Goal: Task Accomplishment & Management: Use online tool/utility

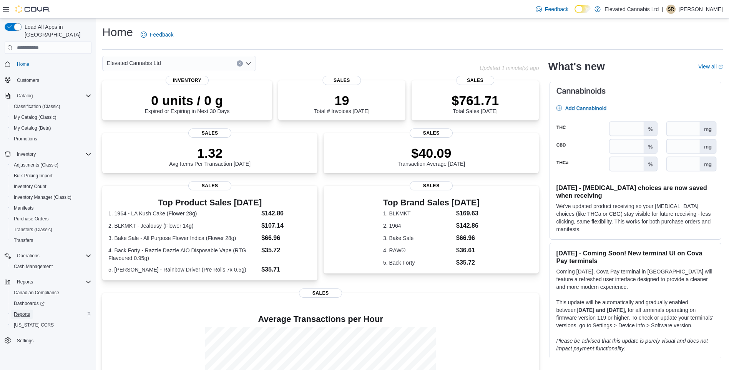
click at [22, 311] on span "Reports" at bounding box center [22, 314] width 16 height 6
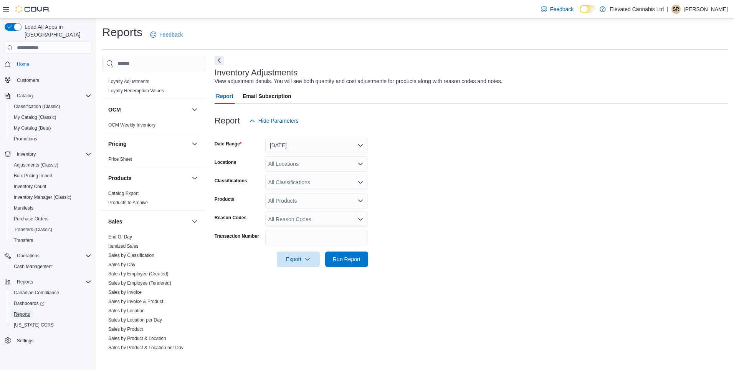
scroll to position [423, 0]
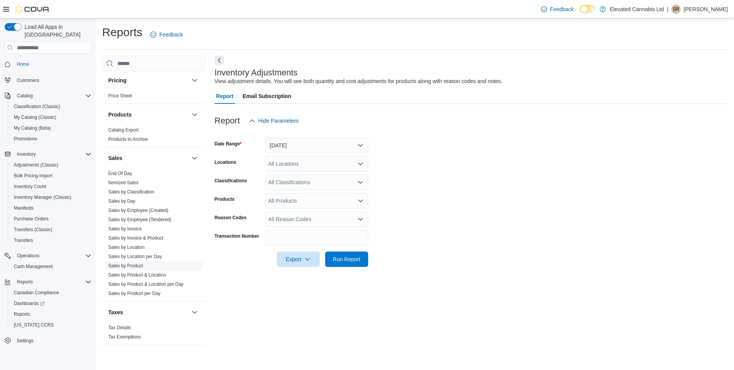
click at [129, 264] on link "Sales by Product" at bounding box center [125, 265] width 35 height 5
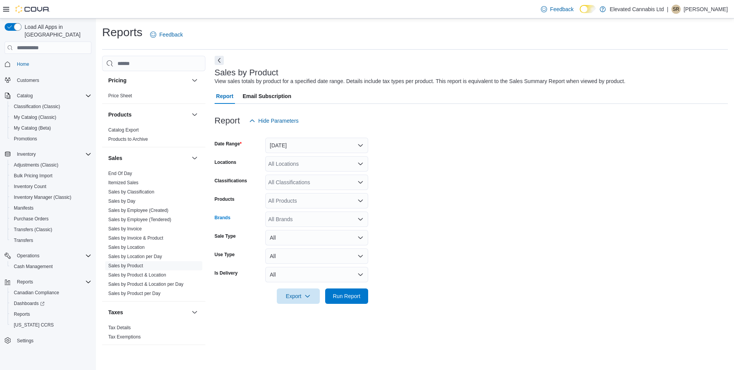
click at [287, 216] on div "All Brands" at bounding box center [316, 218] width 103 height 15
type input "**********"
click at [282, 231] on span "All Nations" at bounding box center [317, 232] width 94 height 8
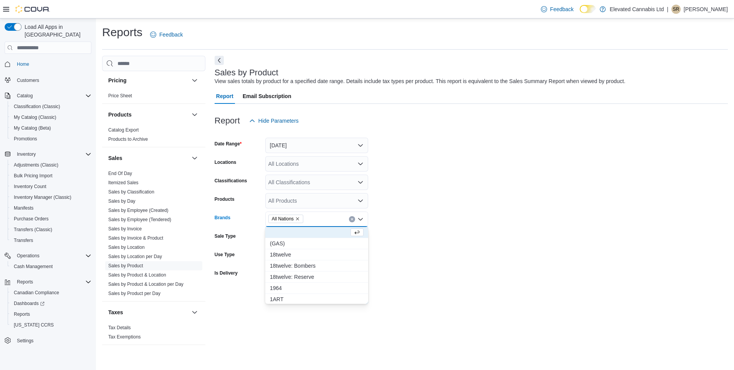
click at [418, 289] on form "Date Range Yesterday Locations All Locations Classifications All Classification…" at bounding box center [472, 215] width 514 height 175
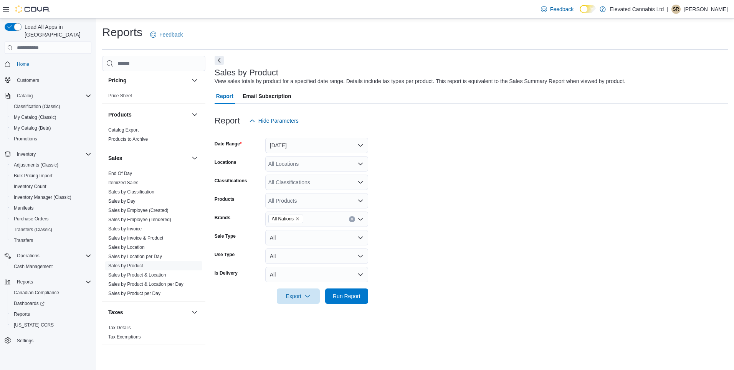
click at [298, 182] on div "All Classifications" at bounding box center [316, 181] width 103 height 15
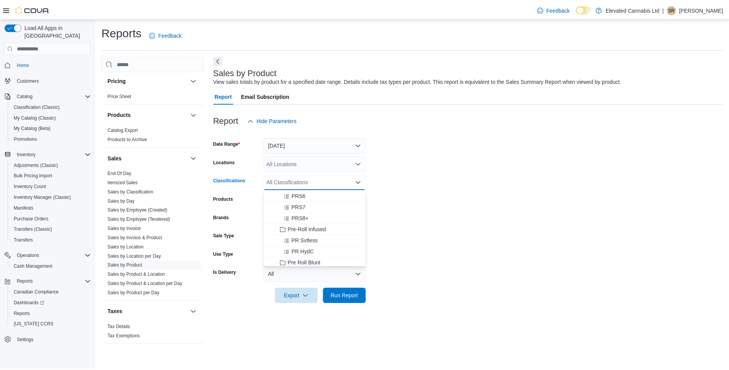
scroll to position [346, 0]
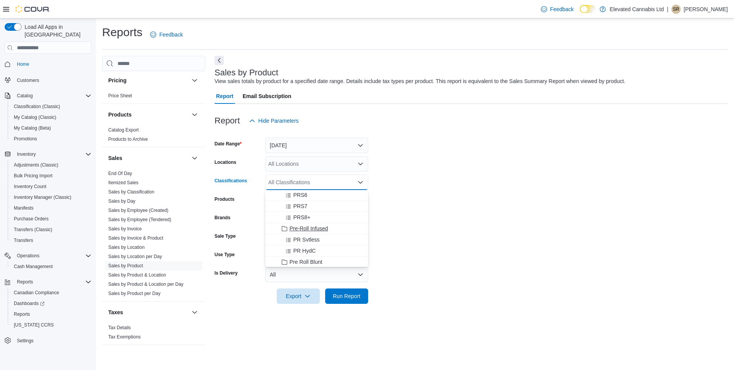
click at [308, 227] on span "Pre-Roll Infused" at bounding box center [309, 228] width 38 height 8
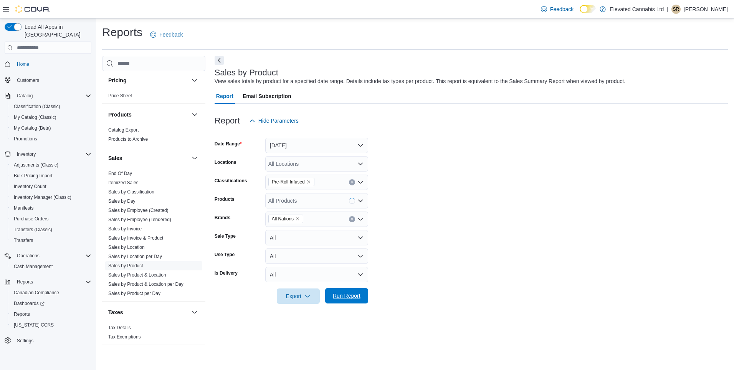
click at [353, 295] on span "Run Report" at bounding box center [347, 296] width 28 height 8
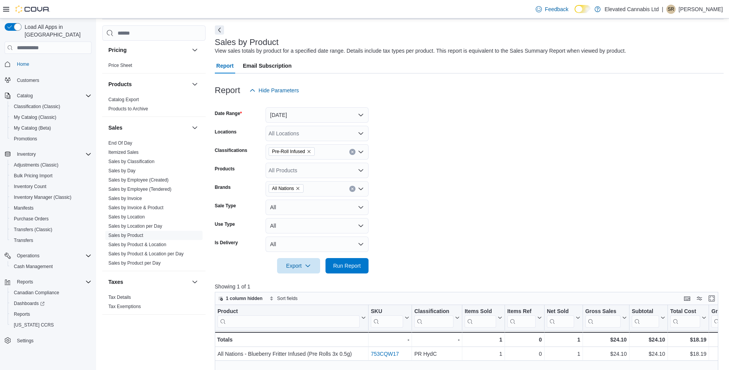
scroll to position [77, 0]
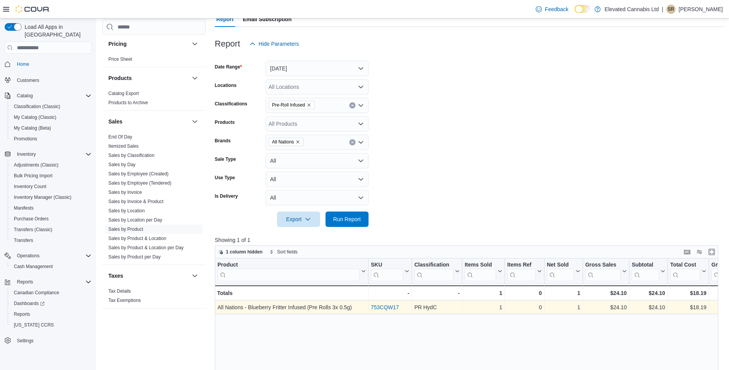
click at [390, 308] on link "753CQW17" at bounding box center [385, 307] width 28 height 6
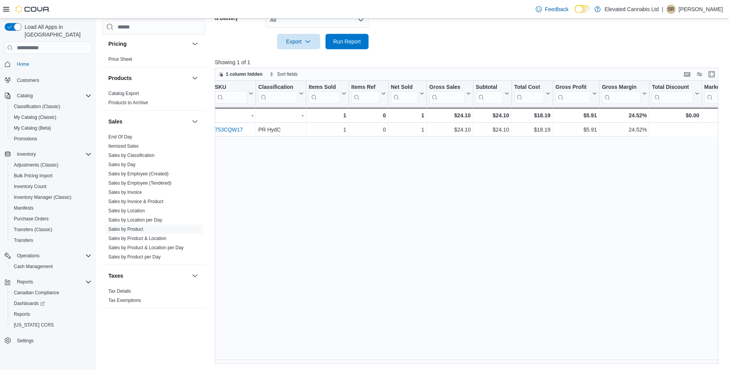
scroll to position [0, 0]
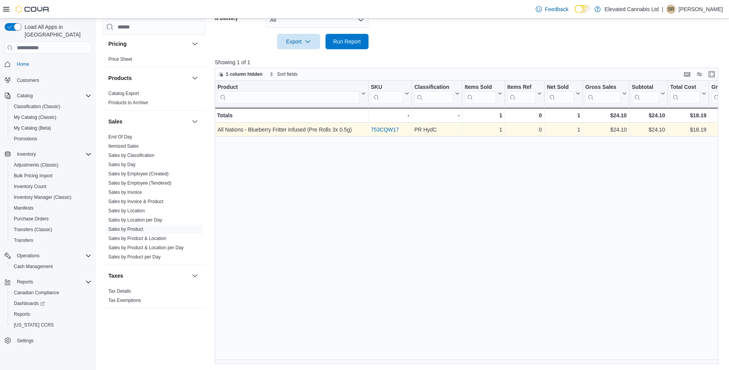
click at [383, 128] on link "753CQW17" at bounding box center [385, 129] width 28 height 6
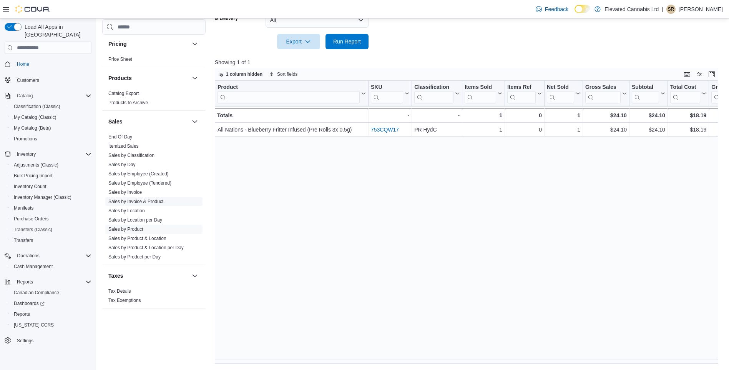
click at [132, 198] on span "Sales by Invoice & Product" at bounding box center [135, 201] width 55 height 6
drag, startPoint x: 144, startPoint y: 200, endPoint x: 212, endPoint y: 202, distance: 68.8
click at [144, 200] on link "Sales by Invoice & Product" at bounding box center [135, 201] width 55 height 5
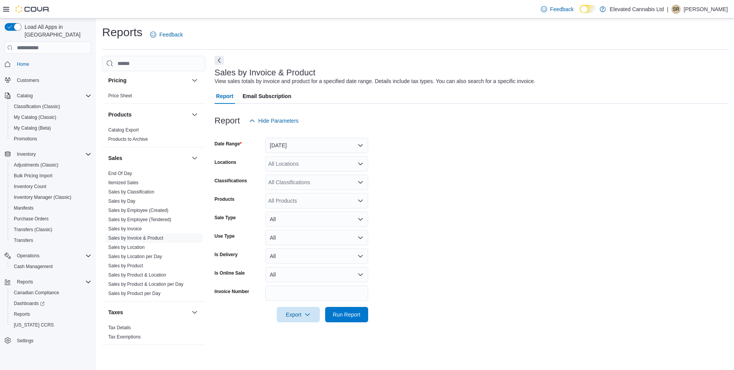
click at [294, 185] on div "All Classifications" at bounding box center [316, 181] width 103 height 15
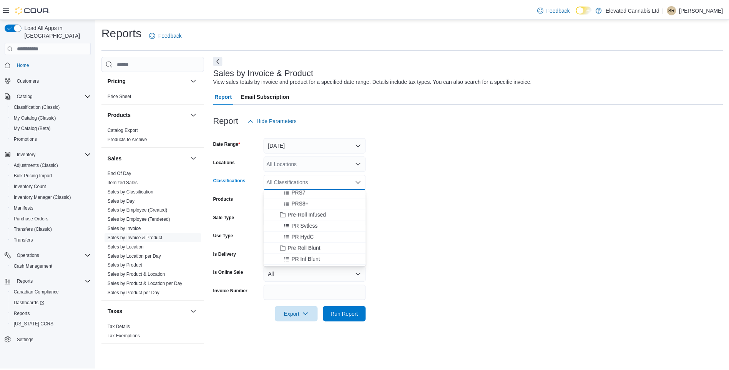
scroll to position [346, 0]
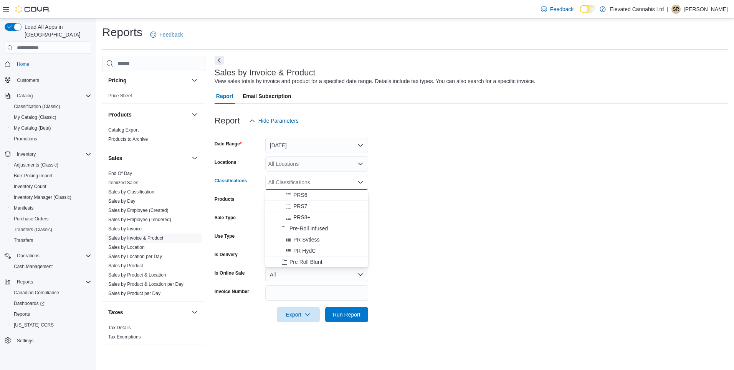
click at [310, 228] on span "Pre-Roll Infused" at bounding box center [309, 228] width 38 height 8
click at [459, 215] on form "Date Range Yesterday Locations All Locations Classifications Pre-Roll Infused C…" at bounding box center [472, 225] width 514 height 194
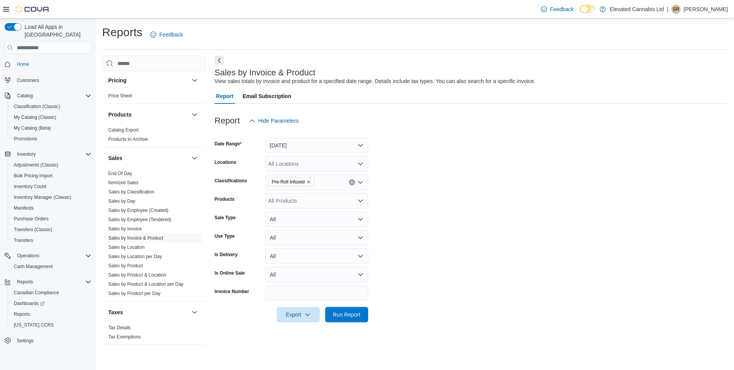
click at [303, 198] on div "All Products" at bounding box center [316, 200] width 103 height 15
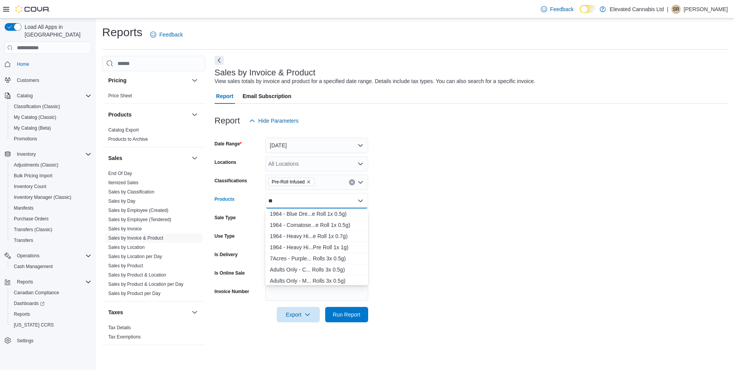
type input "*"
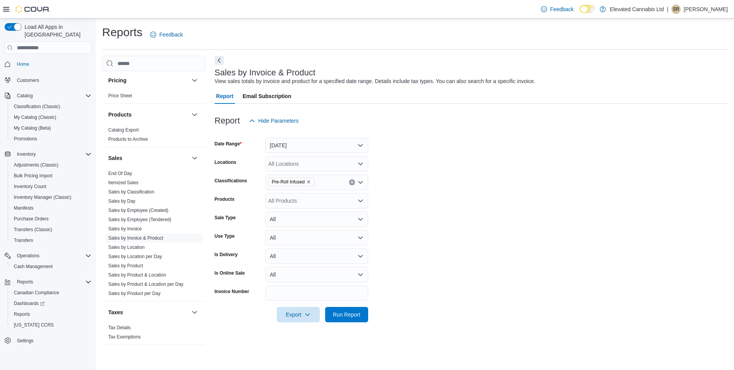
click at [436, 190] on form "Date Range Yesterday Locations All Locations Classifications Pre-Roll Infused P…" at bounding box center [472, 225] width 514 height 194
click at [285, 217] on button "All" at bounding box center [316, 218] width 103 height 15
click at [443, 223] on form "Date Range Yesterday Locations All Locations Classifications Pre-Roll Infused P…" at bounding box center [472, 225] width 514 height 194
click at [307, 202] on div "All Products" at bounding box center [316, 200] width 103 height 15
click at [407, 197] on form "Date Range Yesterday Locations All Locations Classifications Pre-Roll Infused P…" at bounding box center [472, 225] width 514 height 194
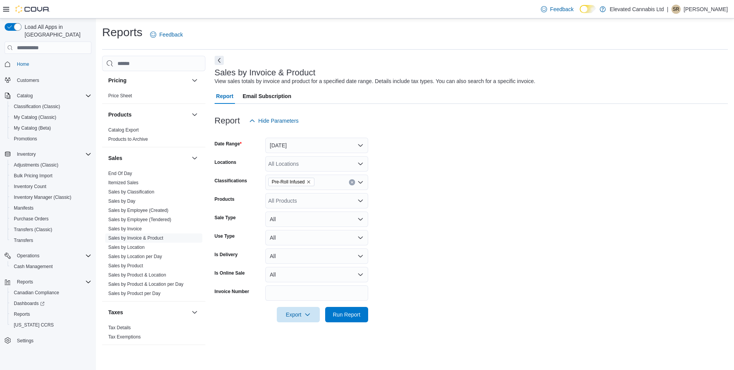
click at [302, 202] on div "All Products" at bounding box center [316, 200] width 103 height 15
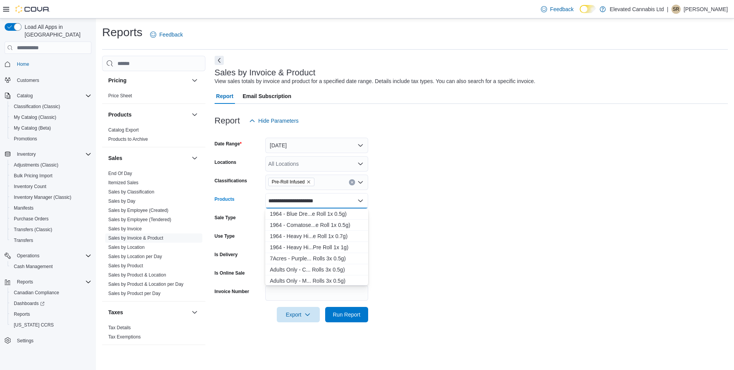
drag, startPoint x: 325, startPoint y: 199, endPoint x: 269, endPoint y: 197, distance: 55.7
click at [269, 197] on div "**********" at bounding box center [316, 200] width 103 height 15
drag, startPoint x: 332, startPoint y: 204, endPoint x: 240, endPoint y: 195, distance: 91.9
click at [240, 195] on div "**********" at bounding box center [292, 200] width 154 height 15
click at [332, 197] on div "**********" at bounding box center [316, 200] width 103 height 15
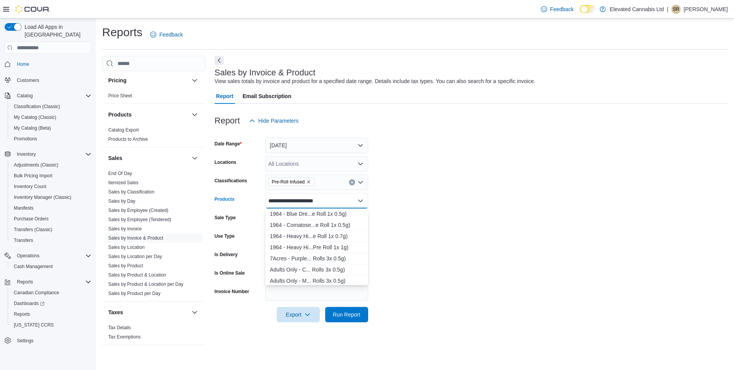
click at [429, 212] on form "**********" at bounding box center [472, 225] width 514 height 194
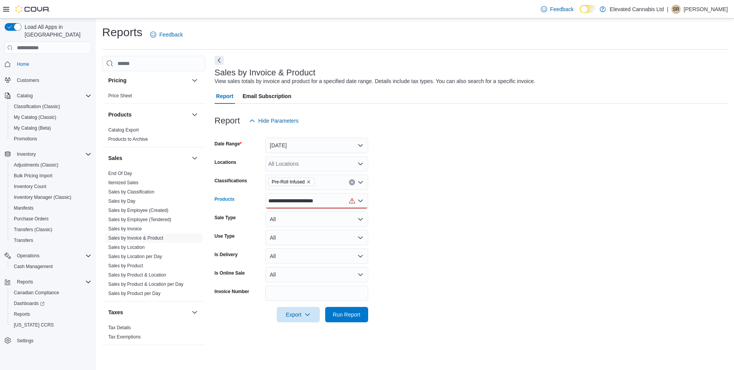
drag, startPoint x: 337, startPoint y: 202, endPoint x: 240, endPoint y: 200, distance: 96.8
click at [240, 200] on div "**********" at bounding box center [292, 200] width 154 height 15
click at [327, 204] on div "**********" at bounding box center [316, 200] width 103 height 15
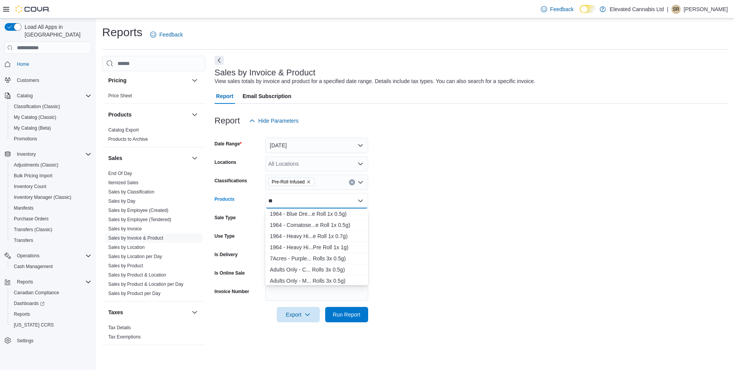
type input "*"
click at [435, 207] on form "Date Range Yesterday Locations All Locations Classifications Pre-Roll Infused P…" at bounding box center [472, 225] width 514 height 194
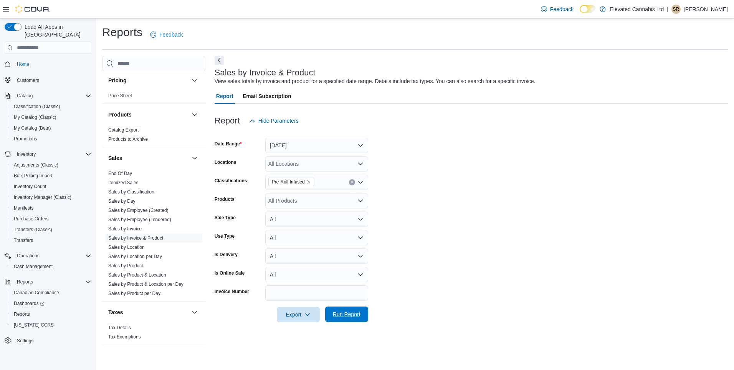
click at [345, 309] on span "Run Report" at bounding box center [347, 313] width 34 height 15
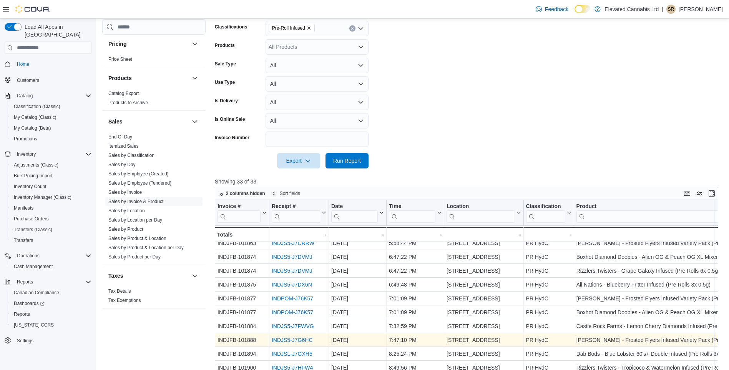
scroll to position [181, 0]
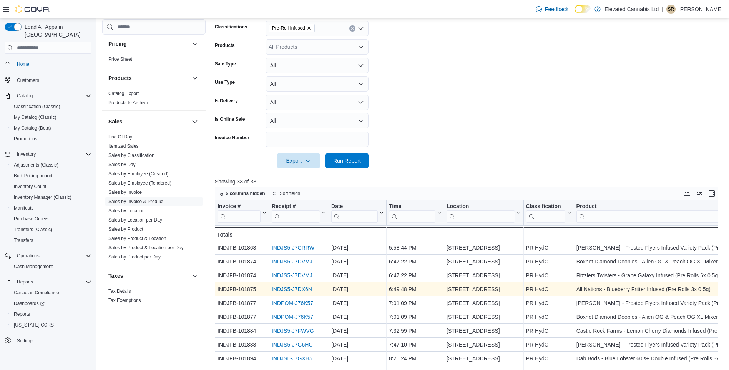
click at [300, 289] on link "INDJS5-J7DX6N" at bounding box center [292, 289] width 40 height 6
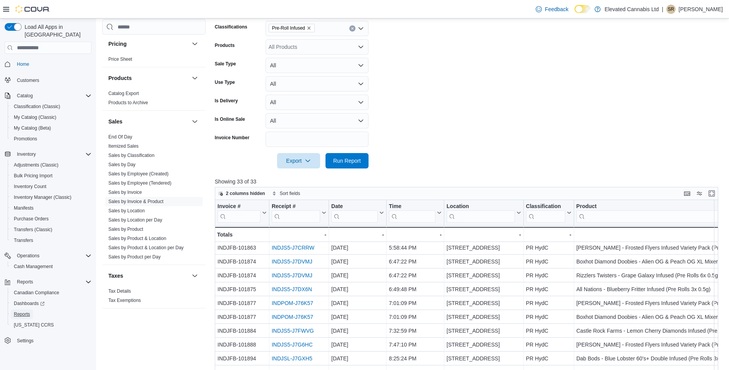
drag, startPoint x: 25, startPoint y: 305, endPoint x: 364, endPoint y: 175, distance: 363.7
click at [25, 311] on span "Reports" at bounding box center [22, 314] width 16 height 6
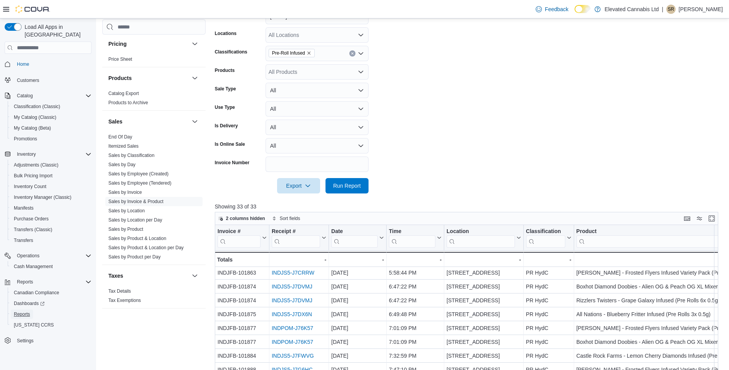
scroll to position [115, 0]
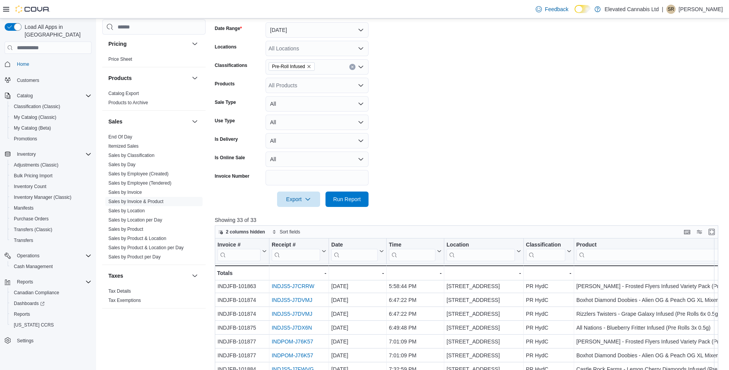
click at [352, 68] on icon "Clear input" at bounding box center [352, 66] width 3 height 3
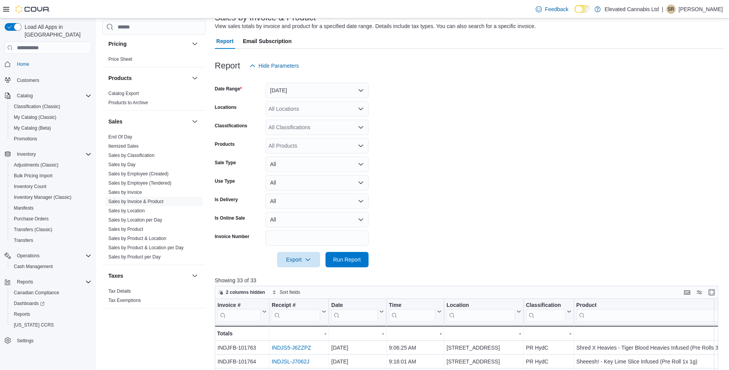
scroll to position [0, 0]
